Goal: Navigation & Orientation: Find specific page/section

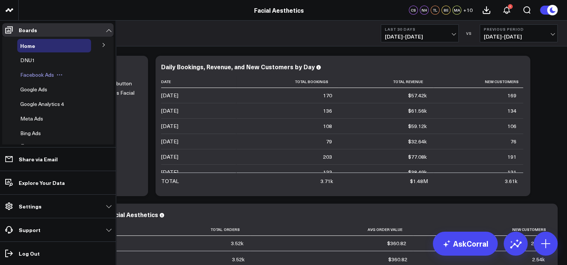
scroll to position [22, 0]
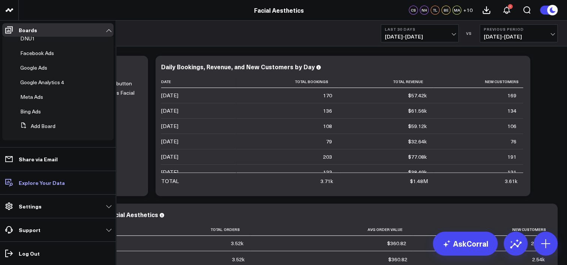
click at [49, 180] on p "Explore Your Data" at bounding box center [42, 183] width 46 height 6
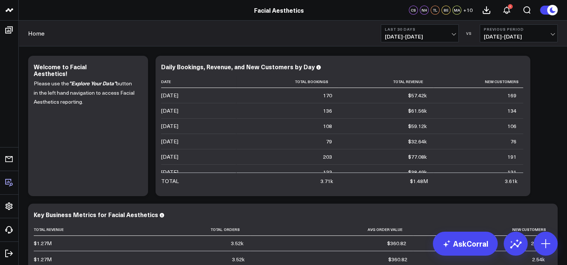
scroll to position [0, 0]
